Goal: Find specific page/section: Find specific page/section

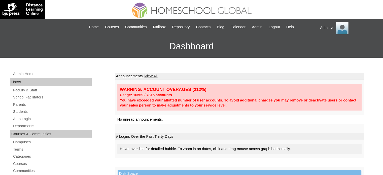
click at [23, 113] on link "Students" at bounding box center [52, 112] width 79 height 6
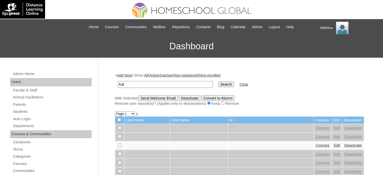
type input "Kalloor"
click at [218, 84] on input "Search" at bounding box center [226, 85] width 16 height 6
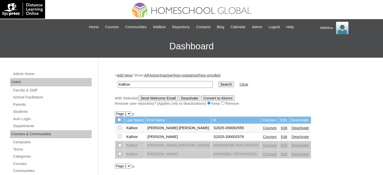
click at [281, 137] on link "Edit" at bounding box center [284, 137] width 6 height 4
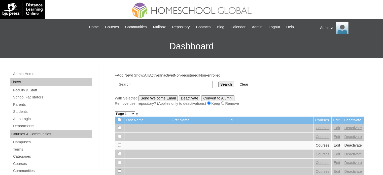
click at [155, 87] on td at bounding box center [165, 85] width 100 height 12
click at [154, 83] on input "text" at bounding box center [165, 84] width 95 height 7
type input "Kalloor"
click at [218, 84] on input "Search" at bounding box center [226, 85] width 16 height 6
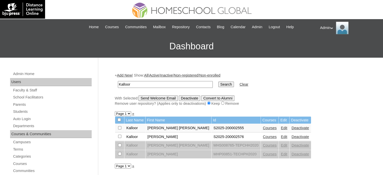
click at [281, 136] on link "Edit" at bounding box center [284, 137] width 6 height 4
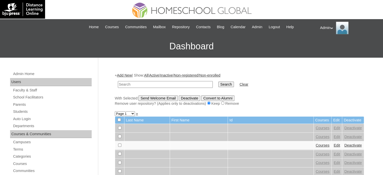
click at [142, 84] on input "text" at bounding box center [165, 84] width 95 height 7
type input "Kalloor"
click at [218, 85] on input "Search" at bounding box center [226, 85] width 16 height 6
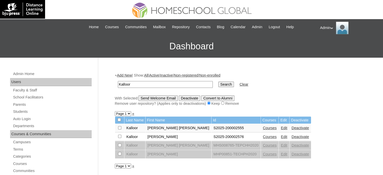
click at [281, 128] on link "Edit" at bounding box center [284, 128] width 6 height 4
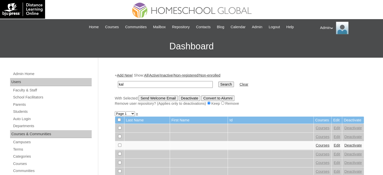
type input "Kalloor"
click at [218, 86] on input "Search" at bounding box center [226, 85] width 16 height 6
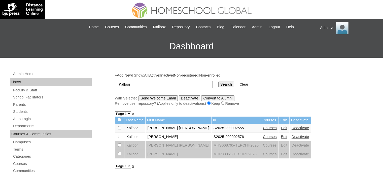
click at [281, 127] on link "Edit" at bounding box center [284, 128] width 6 height 4
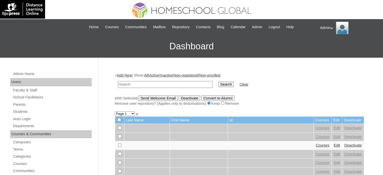
paste input "[PERSON_NAME].kalloor"
type input "[PERSON_NAME].kalloor"
click at [218, 82] on input "Search" at bounding box center [226, 85] width 16 height 6
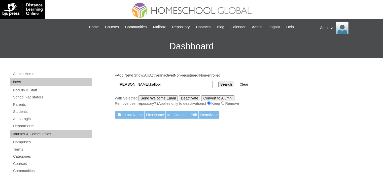
click at [280, 27] on span "Logout" at bounding box center [274, 27] width 11 height 6
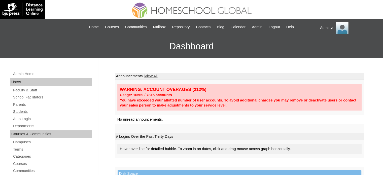
click at [23, 113] on link "Students" at bounding box center [52, 112] width 79 height 6
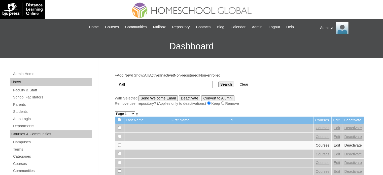
type input "Kalloor"
click at [218, 86] on input "Search" at bounding box center [226, 85] width 16 height 6
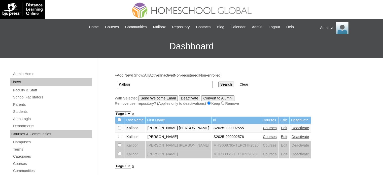
click at [119, 145] on input "checkbox" at bounding box center [119, 145] width 3 height 3
checkbox input "true"
click at [118, 152] on input "checkbox" at bounding box center [119, 153] width 3 height 3
checkbox input "true"
click at [38, 104] on link "Parents" at bounding box center [52, 104] width 79 height 6
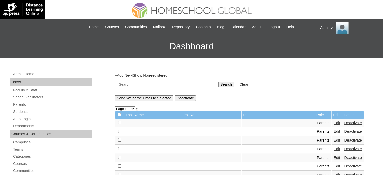
click at [132, 81] on input "text" at bounding box center [165, 84] width 95 height 7
type input "Kalloor"
click at [218, 82] on input "Search" at bounding box center [226, 85] width 16 height 6
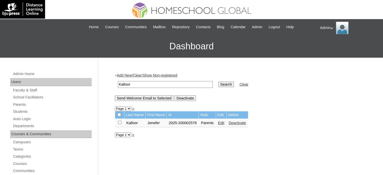
click at [223, 122] on link "Edit" at bounding box center [221, 123] width 6 height 4
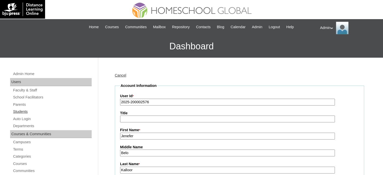
click at [25, 110] on link "Students" at bounding box center [52, 112] width 79 height 6
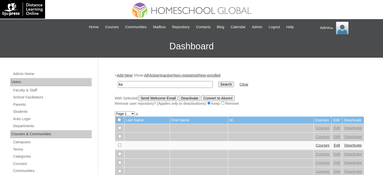
type input "Kalloor"
click at [218, 86] on input "Search" at bounding box center [226, 85] width 16 height 6
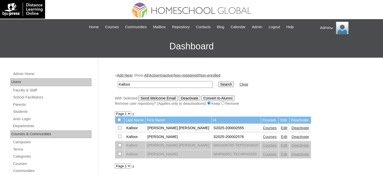
click at [281, 145] on link "Edit" at bounding box center [284, 145] width 6 height 4
click at [281, 154] on link "Edit" at bounding box center [284, 154] width 6 height 4
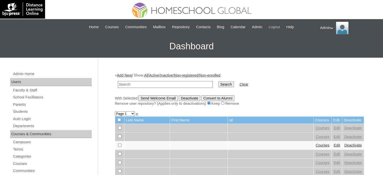
click at [280, 25] on span "Logout" at bounding box center [274, 27] width 11 height 6
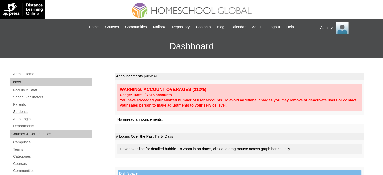
click at [23, 111] on link "Students" at bounding box center [52, 112] width 79 height 6
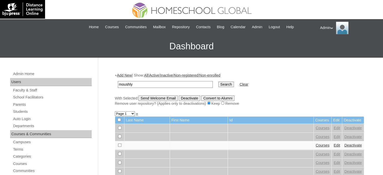
type input "moushly"
click at [218, 85] on input "Search" at bounding box center [226, 85] width 16 height 6
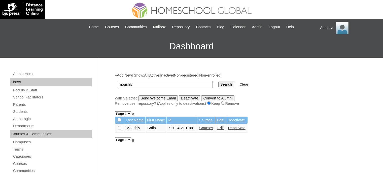
click at [209, 126] on link "Courses" at bounding box center [206, 128] width 14 height 4
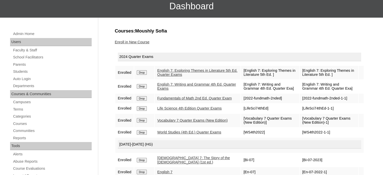
scroll to position [40, 0]
click at [175, 122] on link "Vocabulary 7 Quarter Exams (New Edition)" at bounding box center [192, 120] width 70 height 4
